Goal: Check status: Check status

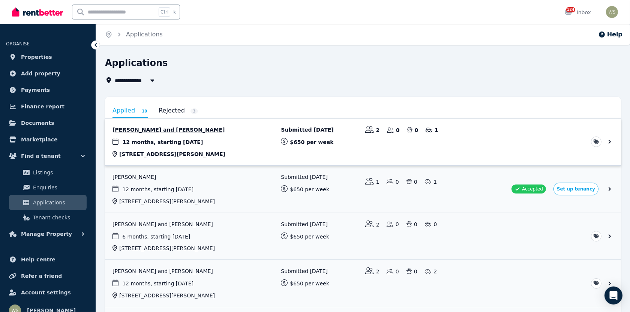
click at [171, 129] on link "View application: Alex Pugh and Hannah Leonard" at bounding box center [363, 141] width 516 height 47
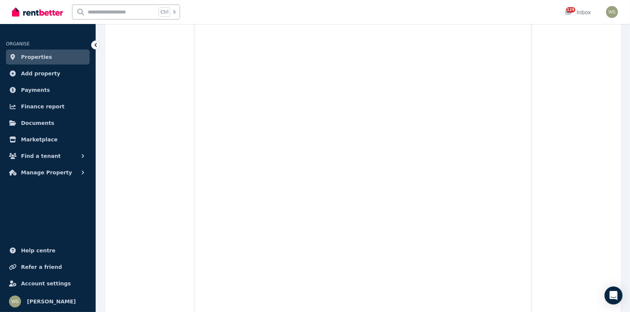
scroll to position [637, 0]
